Goal: Task Accomplishment & Management: Manage account settings

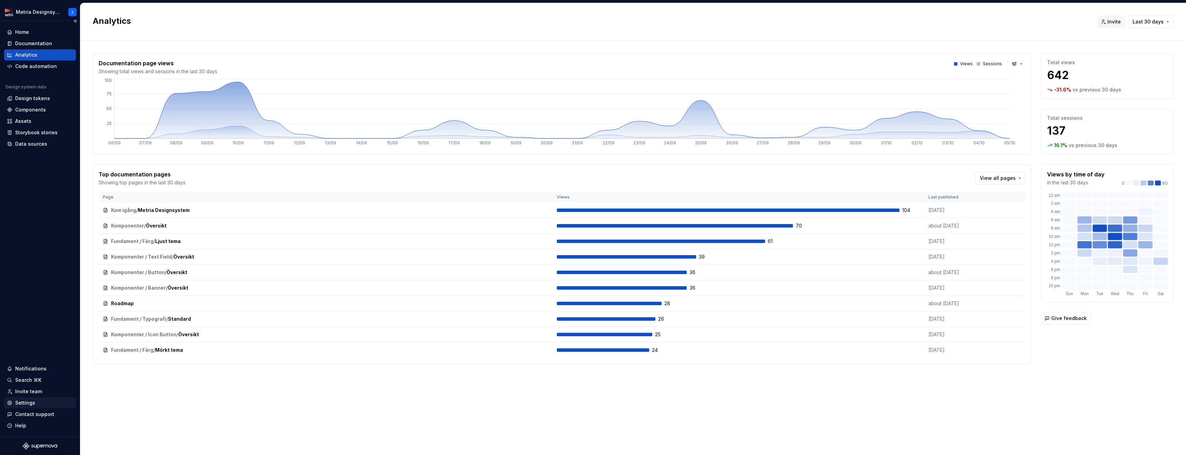
click at [39, 400] on div "Settings" at bounding box center [40, 402] width 66 height 7
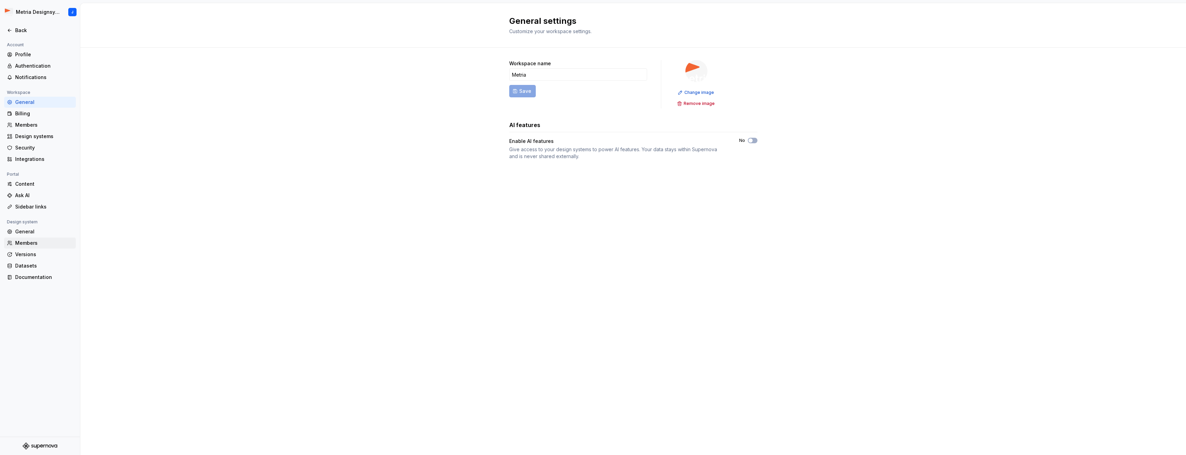
click at [41, 239] on div "Members" at bounding box center [44, 242] width 58 height 7
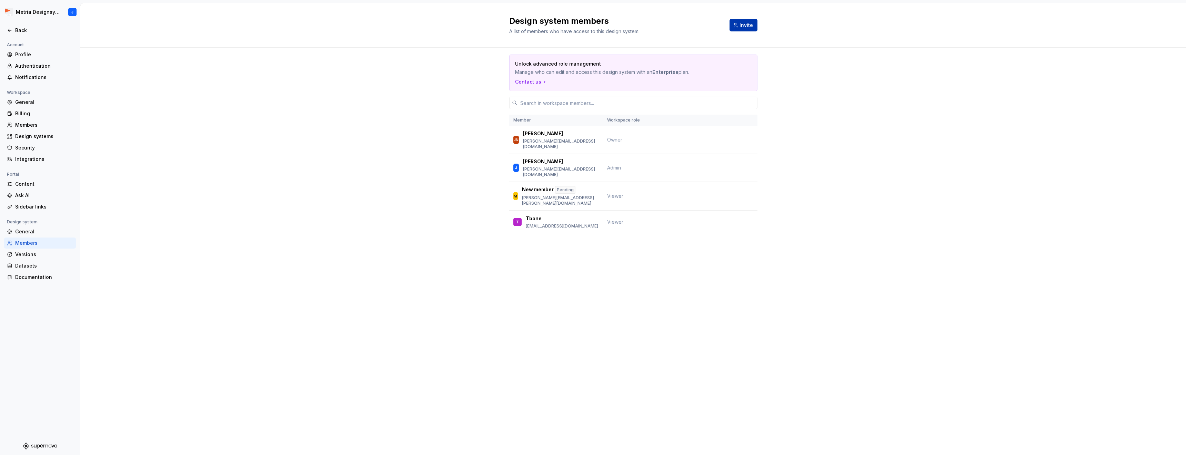
click at [746, 29] on button "Invite" at bounding box center [744, 25] width 28 height 12
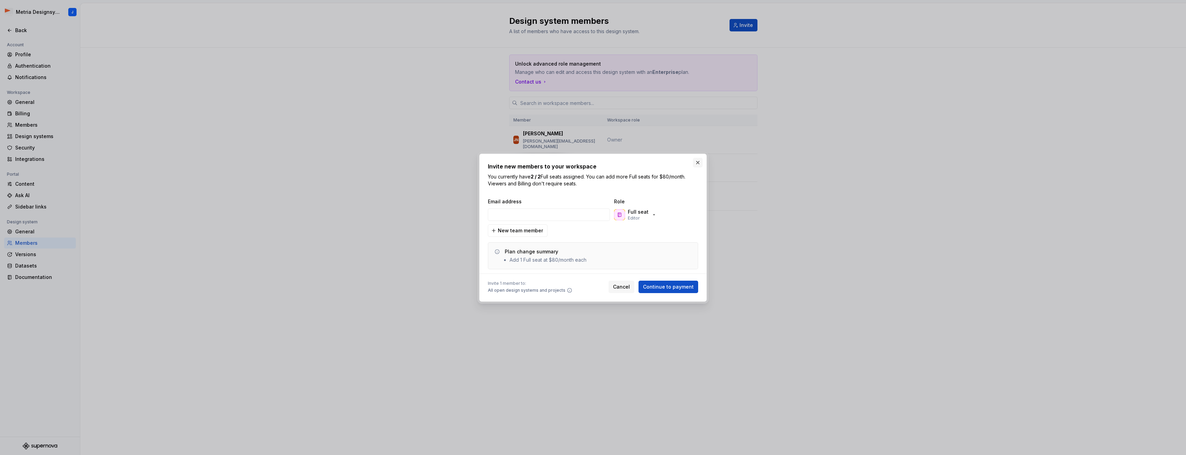
click at [699, 164] on button "button" at bounding box center [698, 163] width 10 height 10
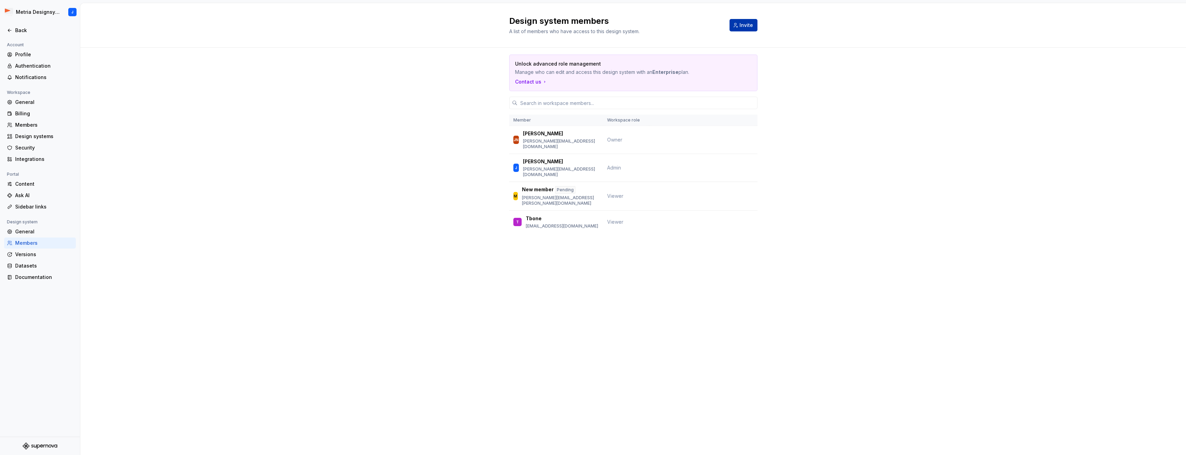
click at [744, 28] on span "Invite" at bounding box center [746, 25] width 13 height 7
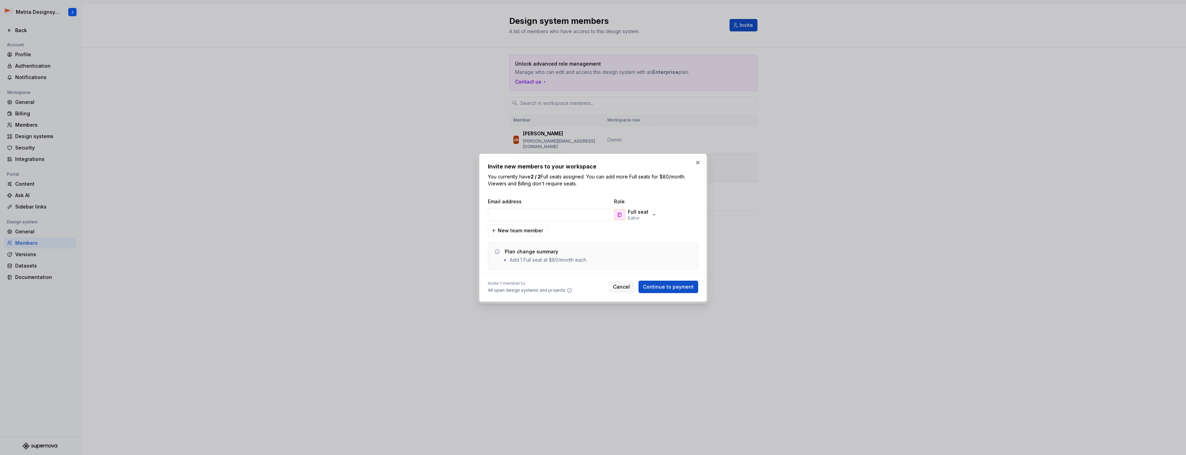
drag, startPoint x: 698, startPoint y: 162, endPoint x: 729, endPoint y: 162, distance: 31.0
click at [698, 162] on button "button" at bounding box center [698, 163] width 10 height 10
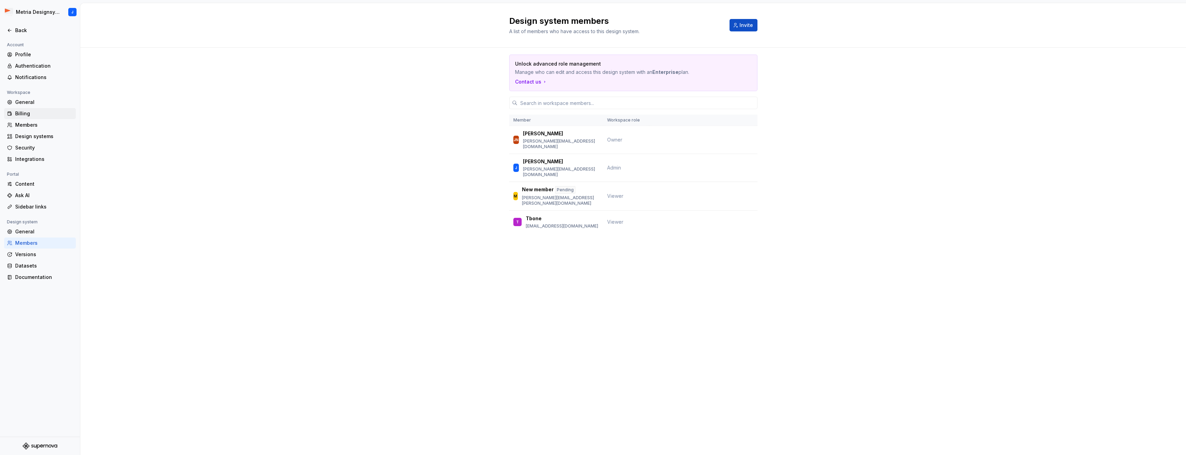
click at [32, 115] on div "Billing" at bounding box center [44, 113] width 58 height 7
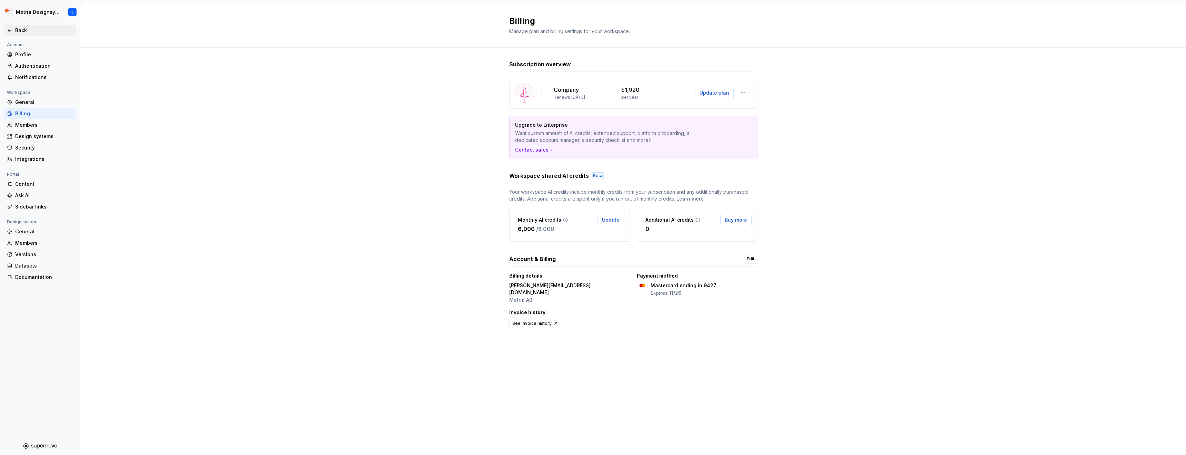
click at [21, 30] on div "Back" at bounding box center [44, 30] width 58 height 7
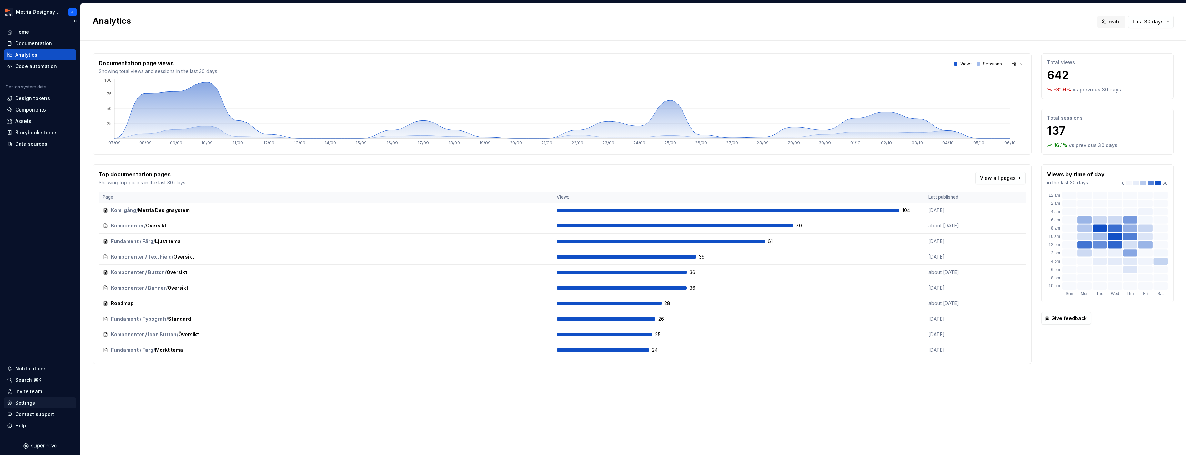
click at [32, 402] on div "Settings" at bounding box center [25, 402] width 20 height 7
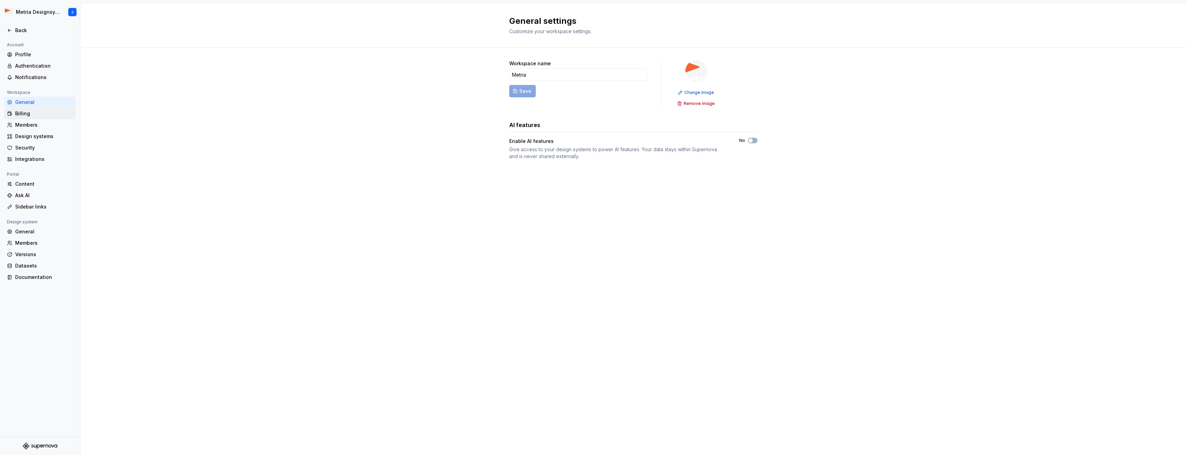
click at [41, 115] on div "Billing" at bounding box center [44, 113] width 58 height 7
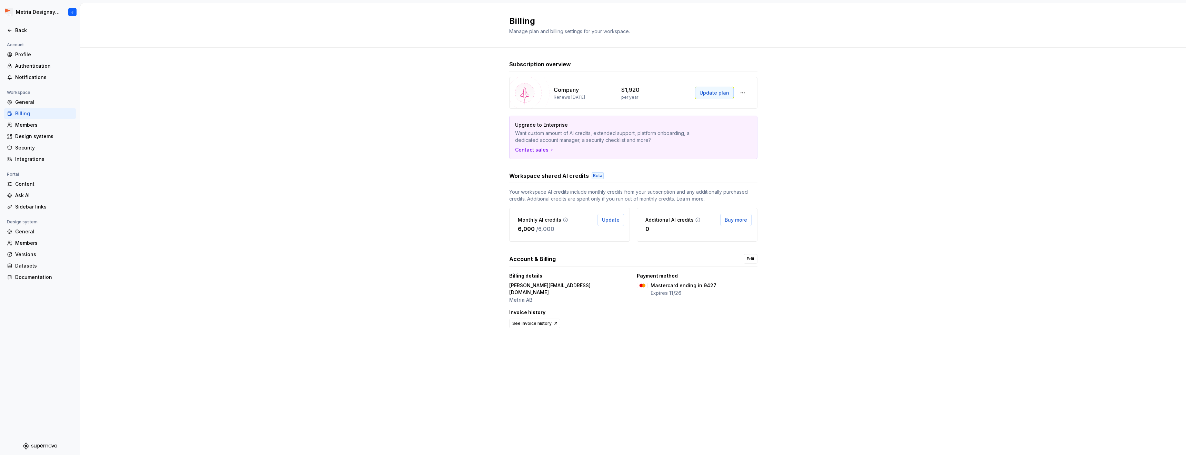
click at [718, 93] on span "Update plan" at bounding box center [715, 92] width 30 height 7
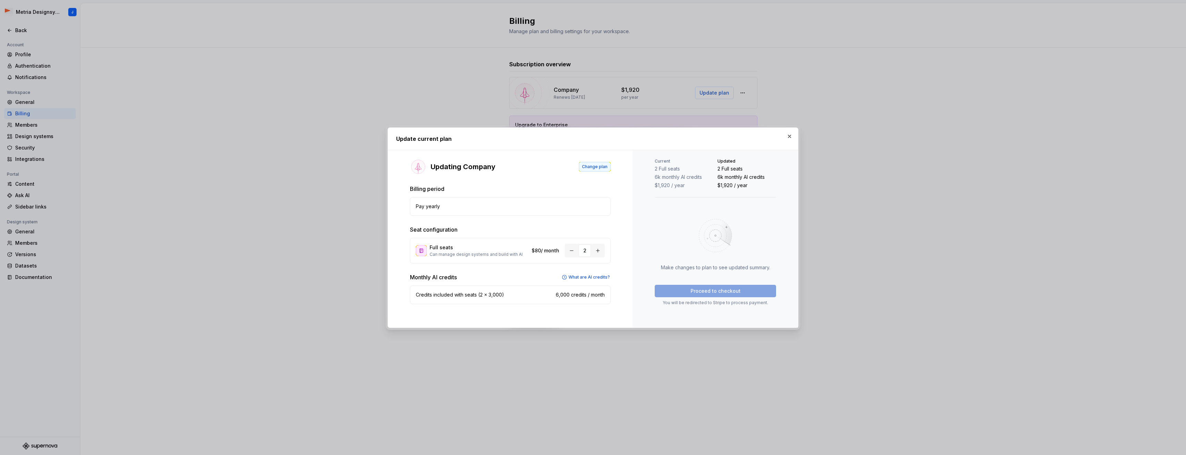
click at [604, 170] on button "Change plan" at bounding box center [595, 167] width 32 height 10
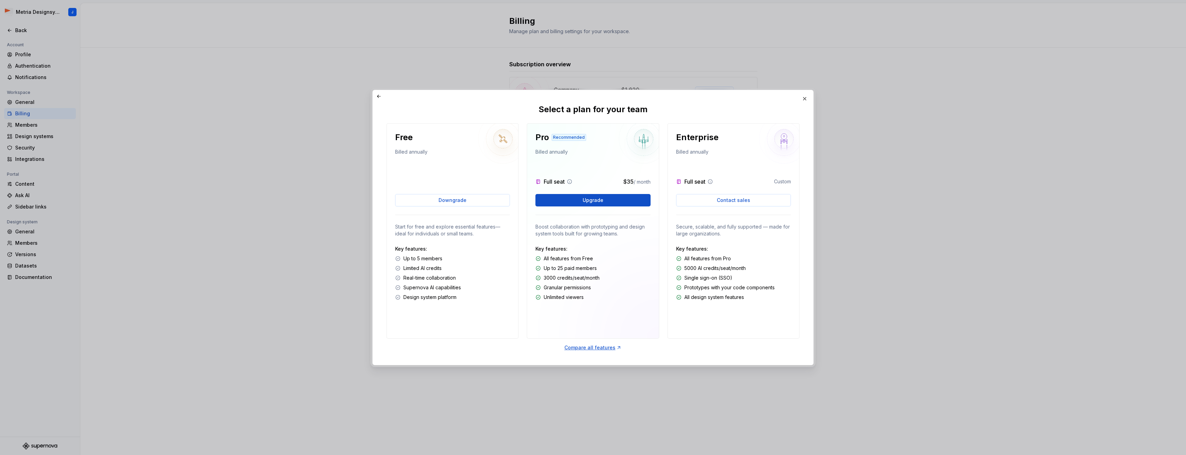
drag, startPoint x: 805, startPoint y: 100, endPoint x: 812, endPoint y: 101, distance: 7.1
click at [805, 100] on button "button" at bounding box center [805, 99] width 10 height 10
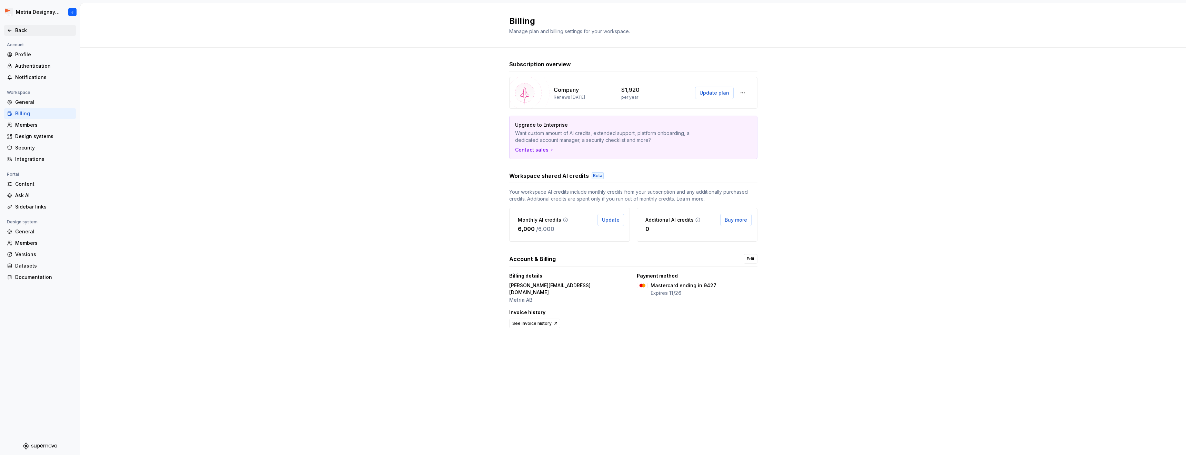
click at [22, 30] on div "Back" at bounding box center [44, 30] width 58 height 7
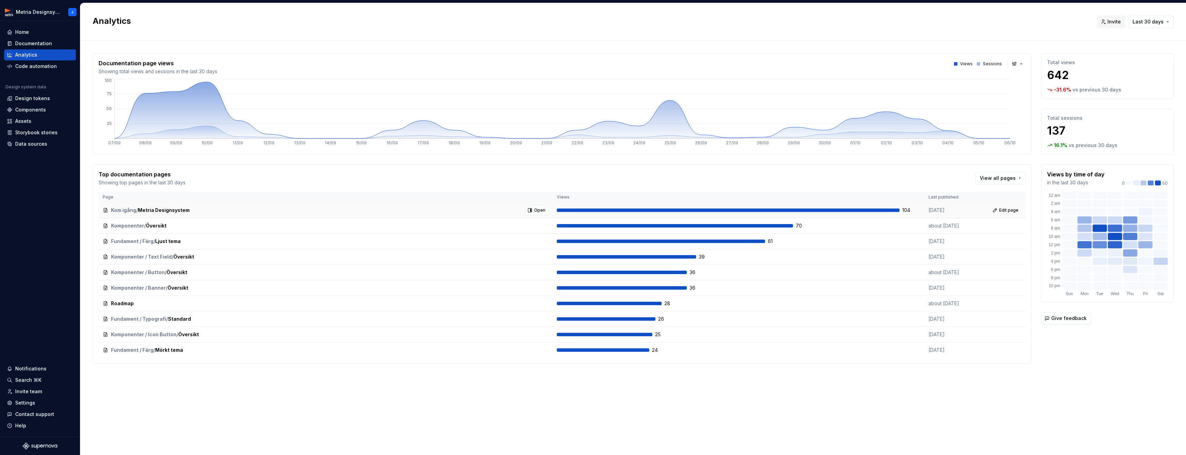
click at [246, 214] on div "Kom igång / Metria Designsystem Open" at bounding box center [326, 210] width 446 height 10
click at [30, 404] on div "Settings" at bounding box center [25, 402] width 20 height 7
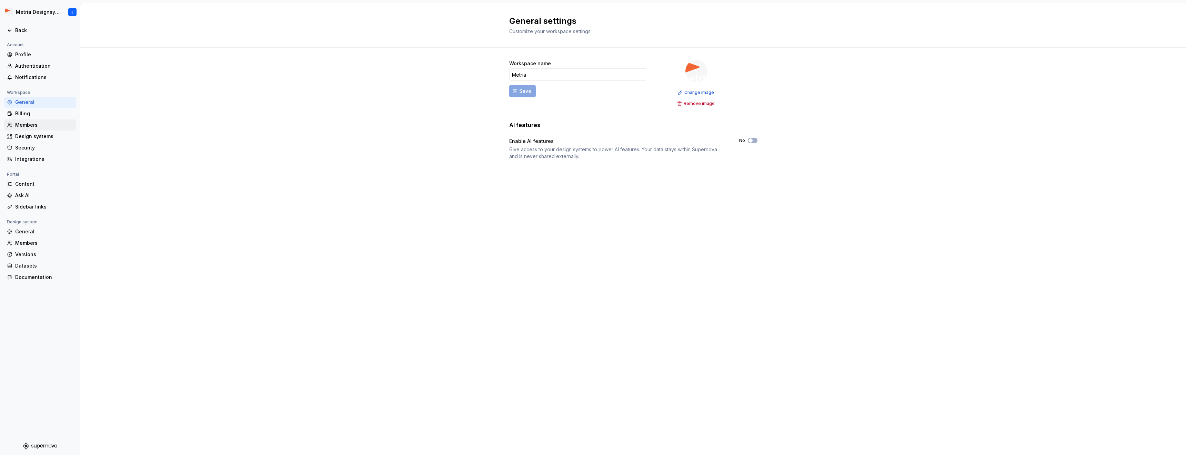
click at [34, 126] on div "Members" at bounding box center [44, 124] width 58 height 7
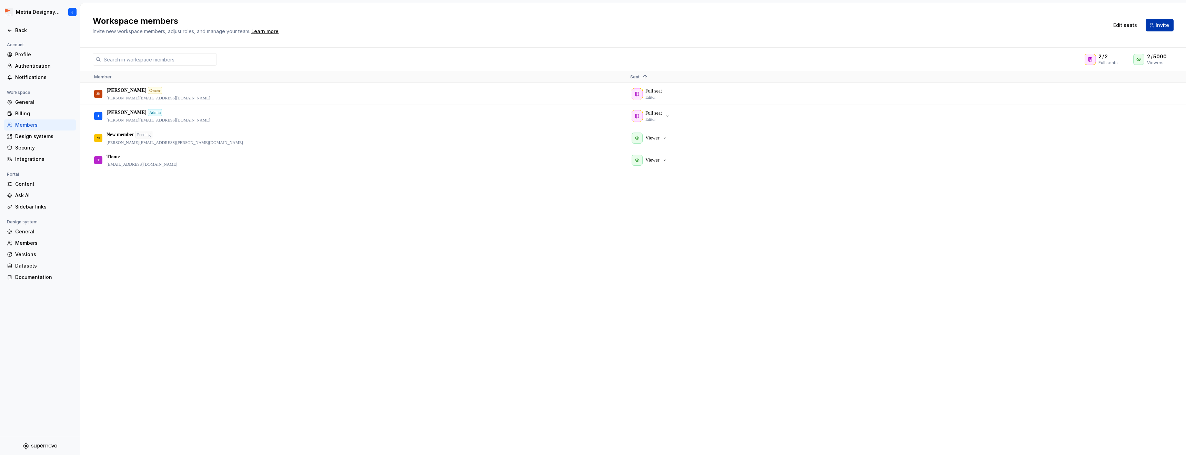
click at [1161, 27] on span "Invite" at bounding box center [1162, 25] width 13 height 7
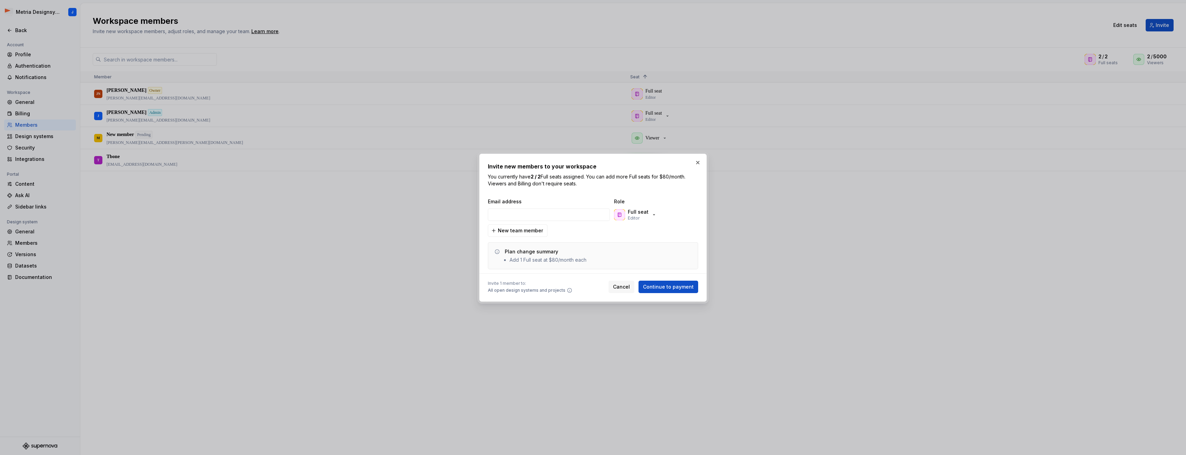
click at [497, 252] on icon at bounding box center [498, 252] width 6 height 6
click at [699, 165] on button "button" at bounding box center [698, 163] width 10 height 10
